Goal: Obtain resource: Download file/media

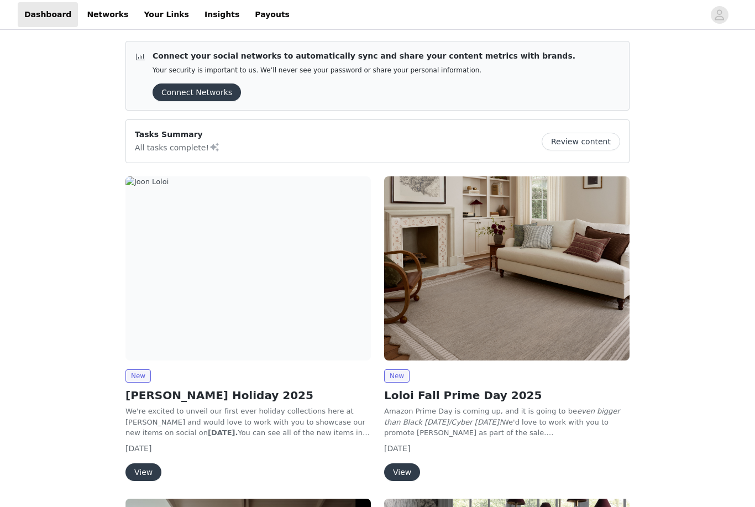
click at [376, 401] on div "New [PERSON_NAME] Holiday 2025 We're excited to unveil our first ever holiday c…" at bounding box center [248, 331] width 259 height 322
click at [397, 377] on span "New" at bounding box center [396, 375] width 25 height 13
click at [399, 375] on span "New" at bounding box center [396, 375] width 25 height 13
click at [398, 475] on button "View" at bounding box center [402, 472] width 36 height 18
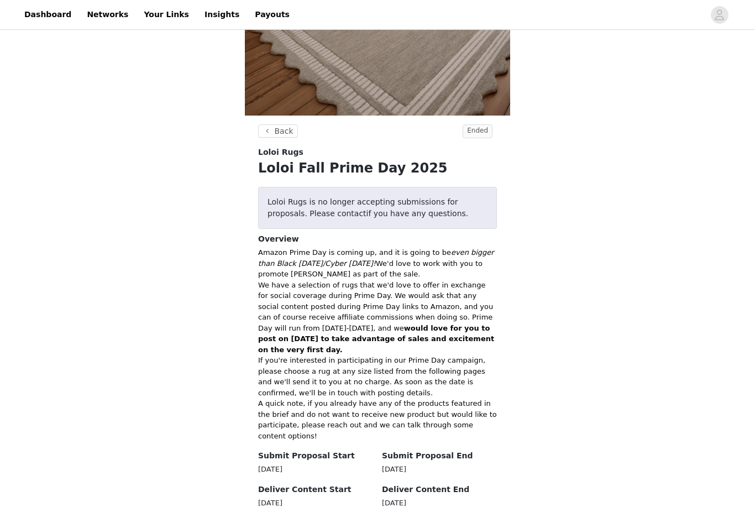
scroll to position [249, 0]
click at [492, 149] on div "Loloi Rugs" at bounding box center [377, 151] width 239 height 12
click at [484, 128] on span "Ended" at bounding box center [477, 130] width 30 height 14
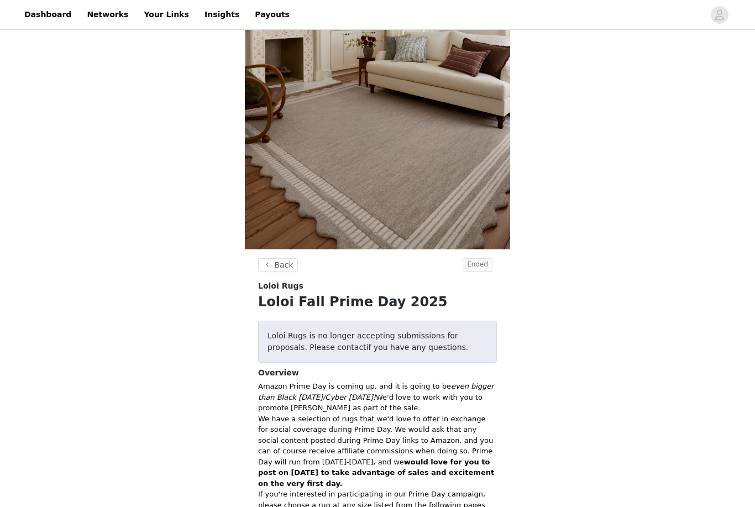
scroll to position [110, 0]
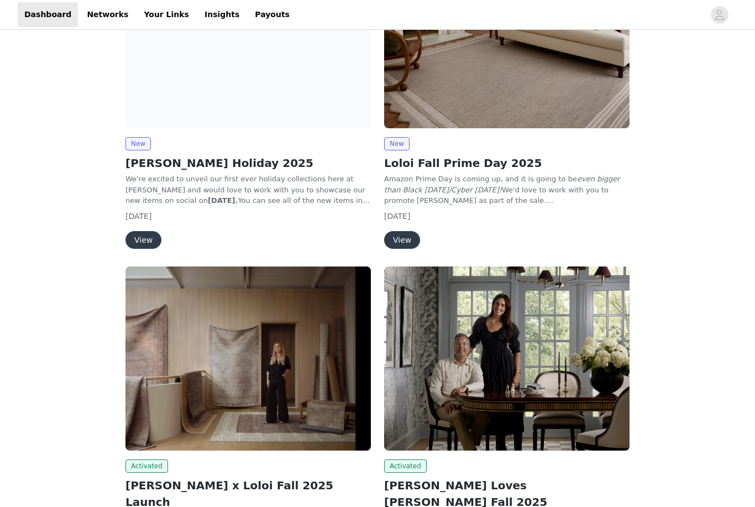
scroll to position [225, 0]
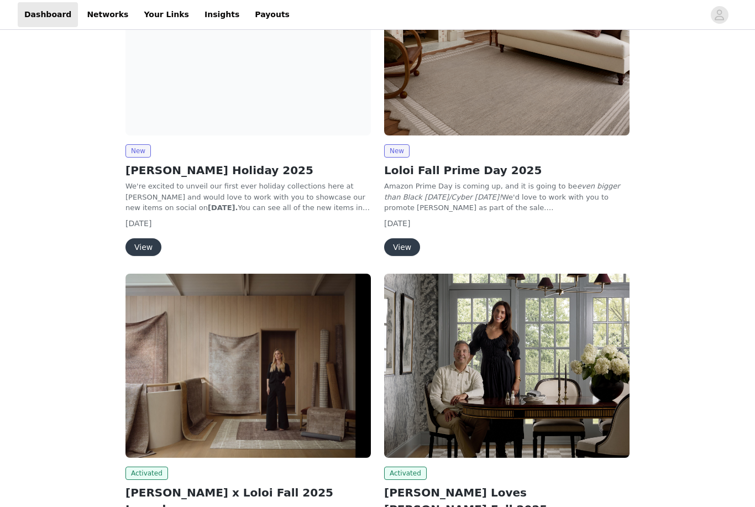
click at [141, 244] on button "View" at bounding box center [143, 247] width 36 height 18
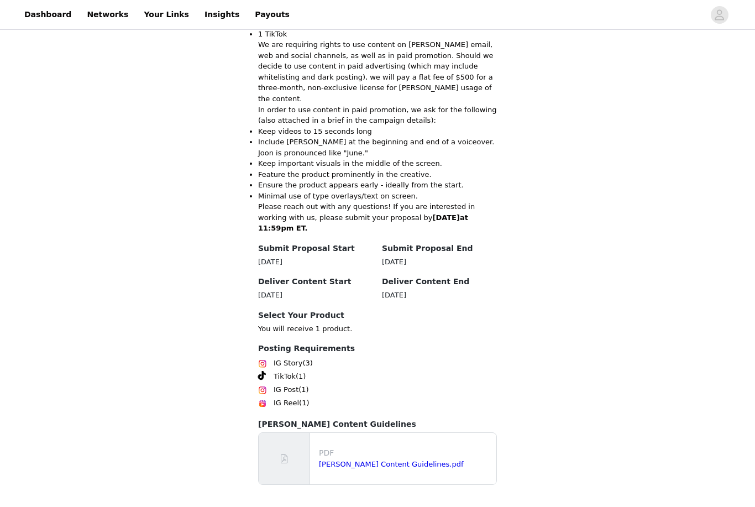
scroll to position [457, 0]
click at [437, 470] on div "[PERSON_NAME] Content Guidelines.pdf" at bounding box center [405, 464] width 173 height 11
click at [420, 468] on link "[PERSON_NAME] Content Guidelines.pdf" at bounding box center [391, 464] width 145 height 8
